Goal: Information Seeking & Learning: Check status

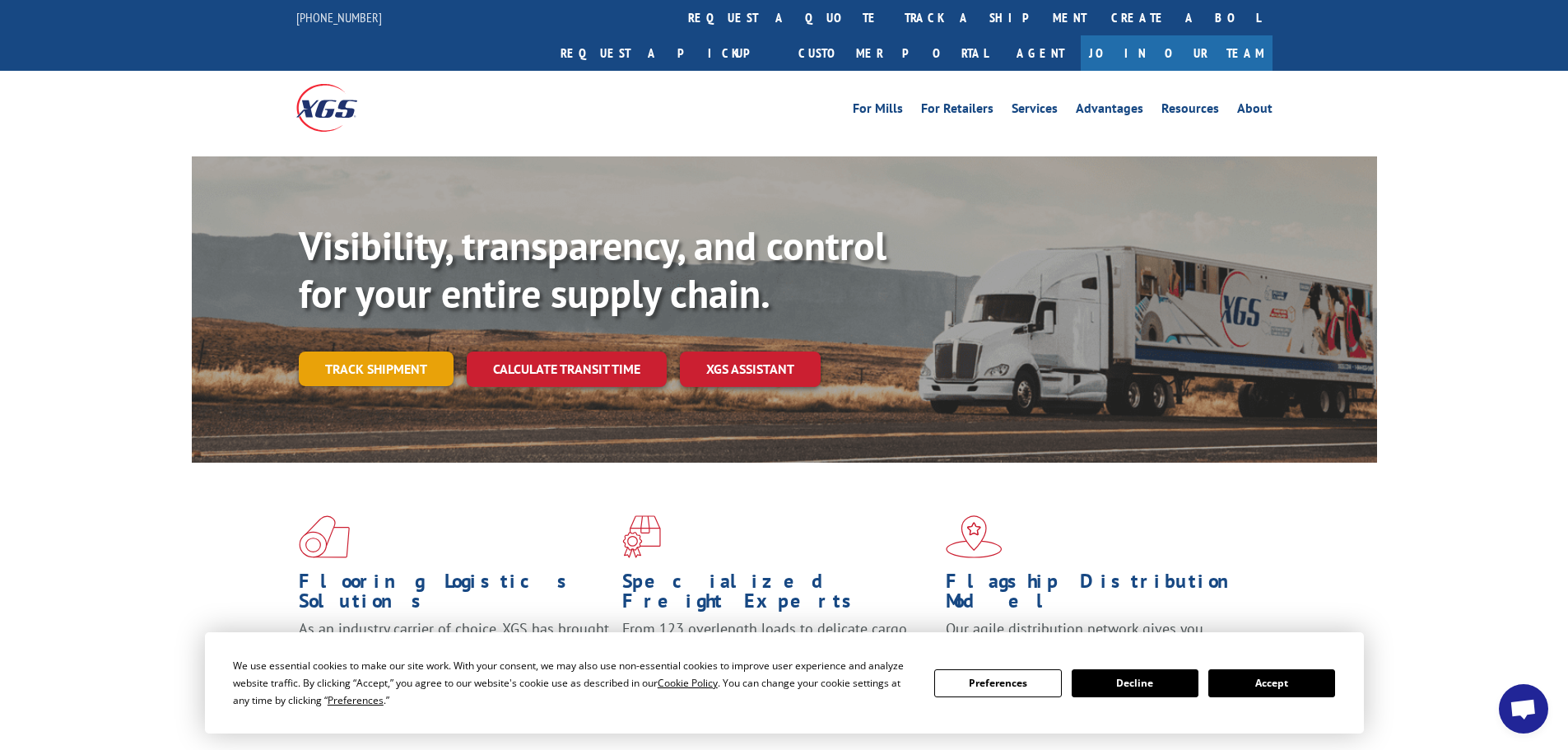
click at [386, 351] on link "Track shipment" at bounding box center [376, 368] width 155 height 34
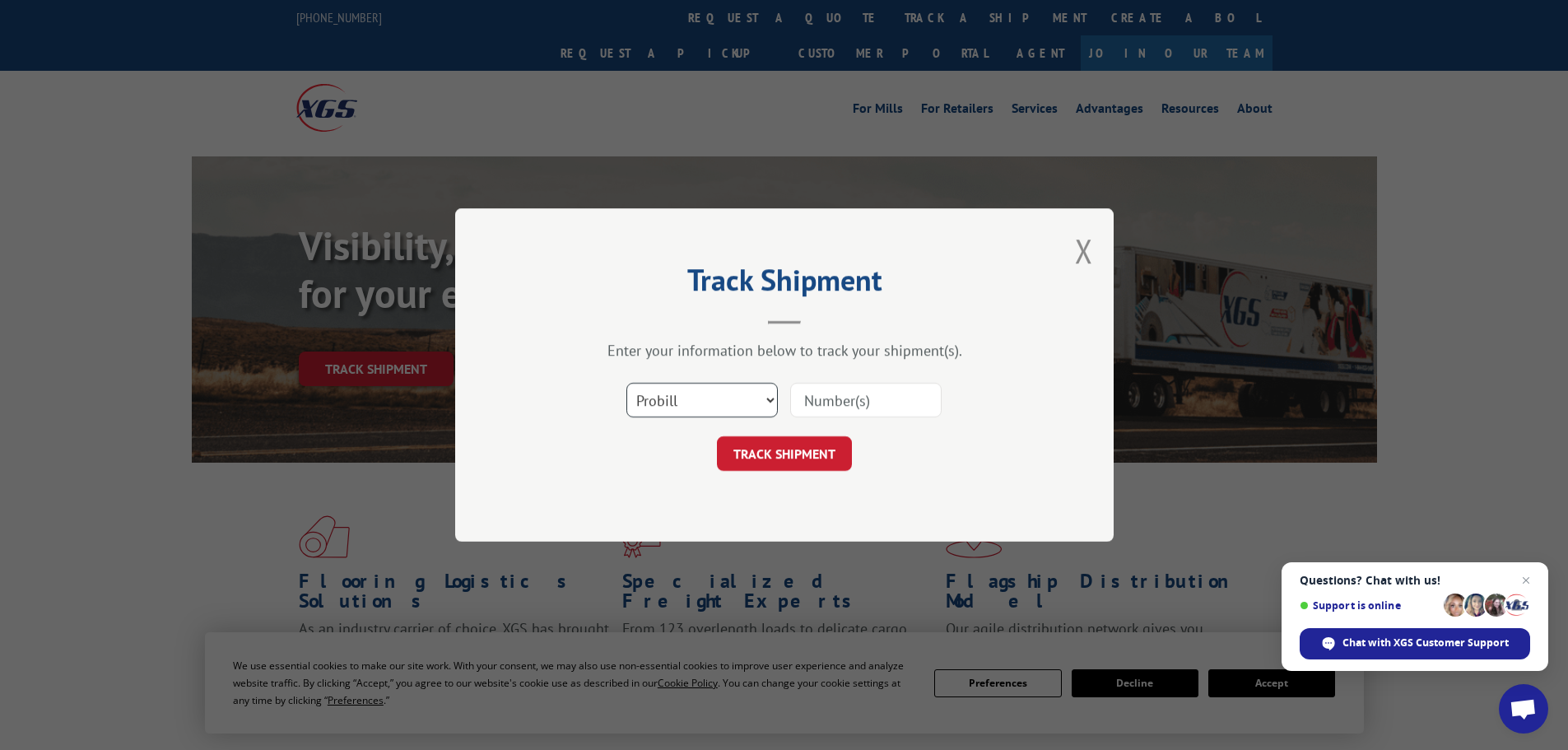
click at [725, 405] on select "Select category... Probill BOL PO" at bounding box center [701, 400] width 151 height 34
select select "po"
click at [626, 383] on select "Select category... Probill BOL PO" at bounding box center [701, 400] width 151 height 34
click at [834, 402] on input at bounding box center [865, 400] width 151 height 34
paste input "68517166"
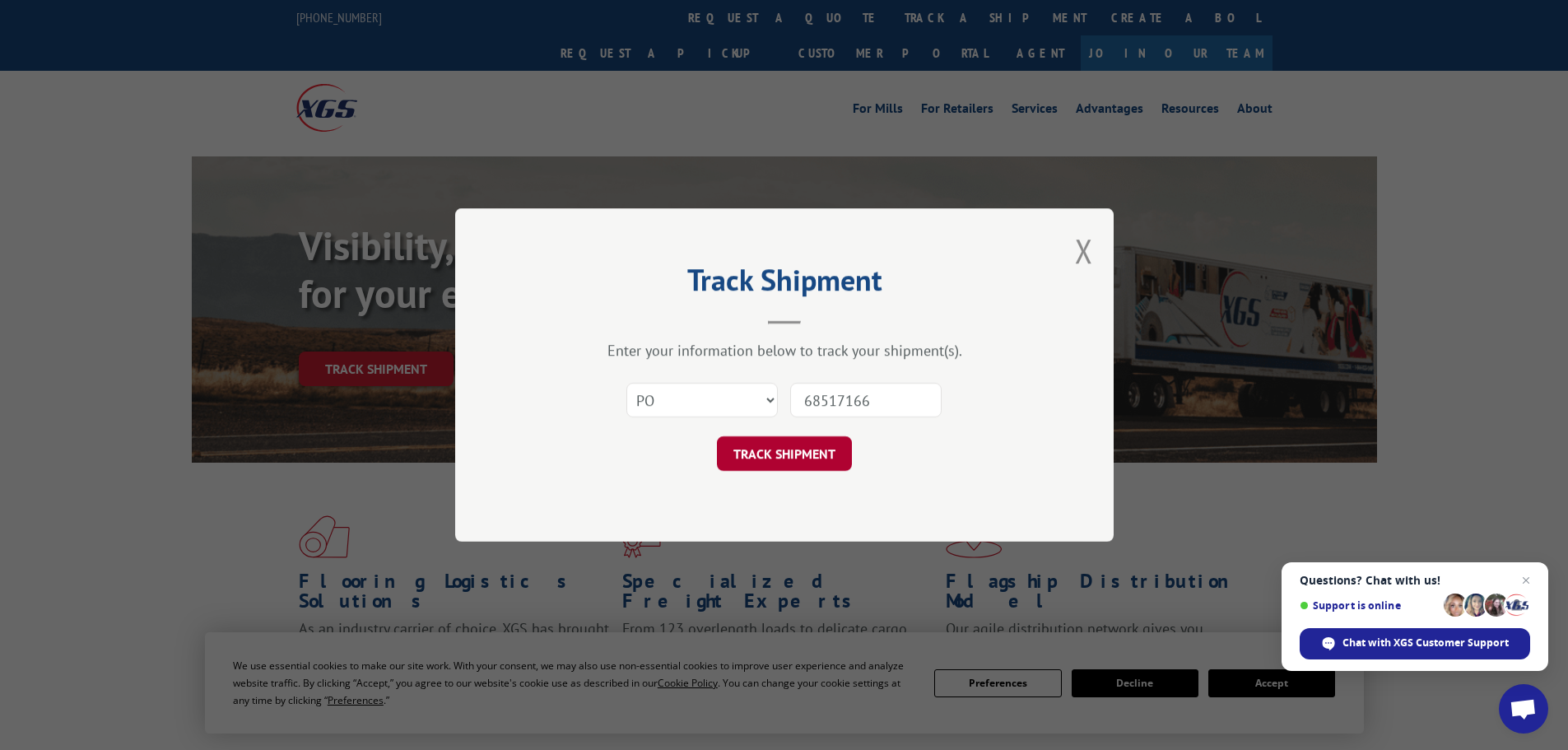
type input "68517166"
click at [786, 449] on button "TRACK SHIPMENT" at bounding box center [784, 454] width 135 height 34
